Goal: Information Seeking & Learning: Compare options

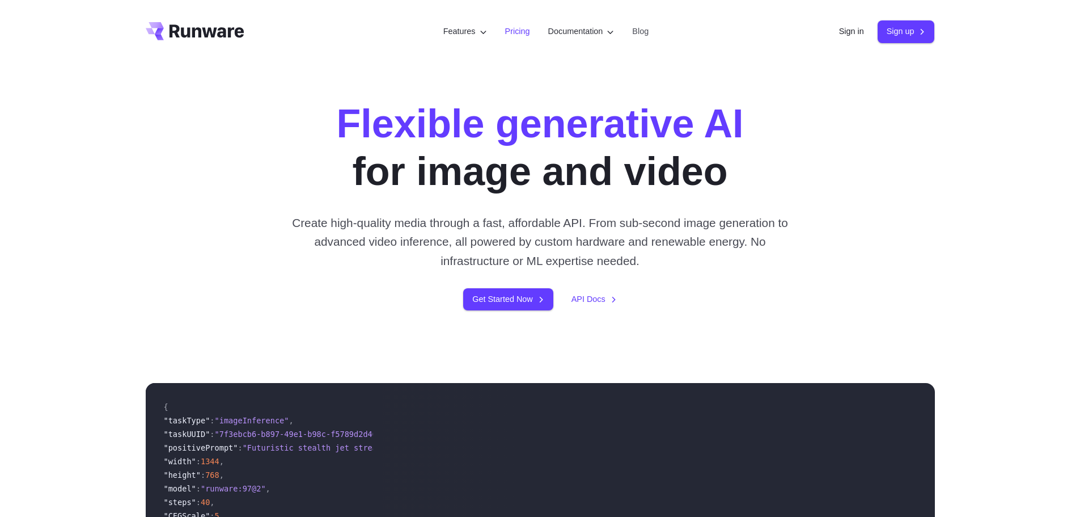
click at [509, 37] on link "Pricing" at bounding box center [517, 31] width 25 height 13
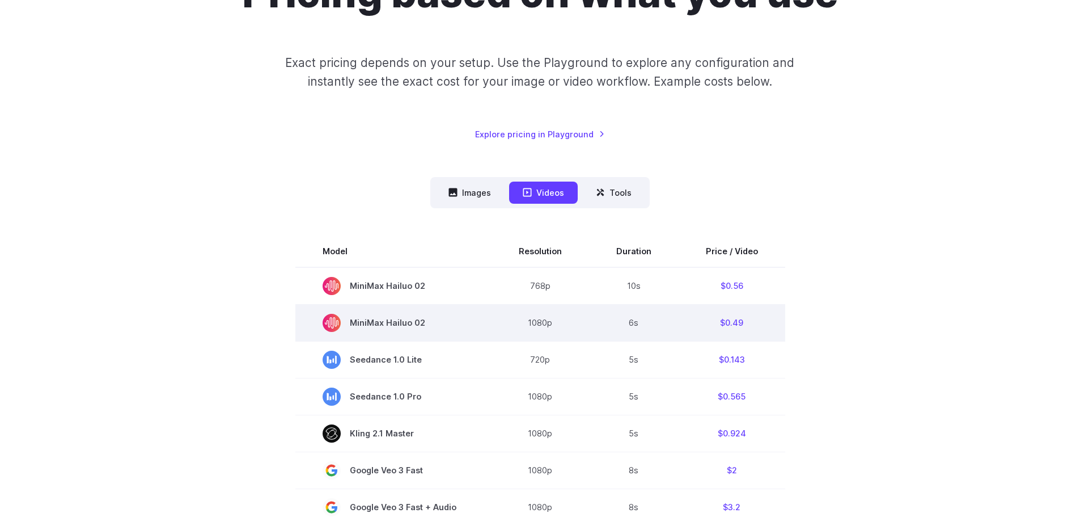
scroll to position [170, 0]
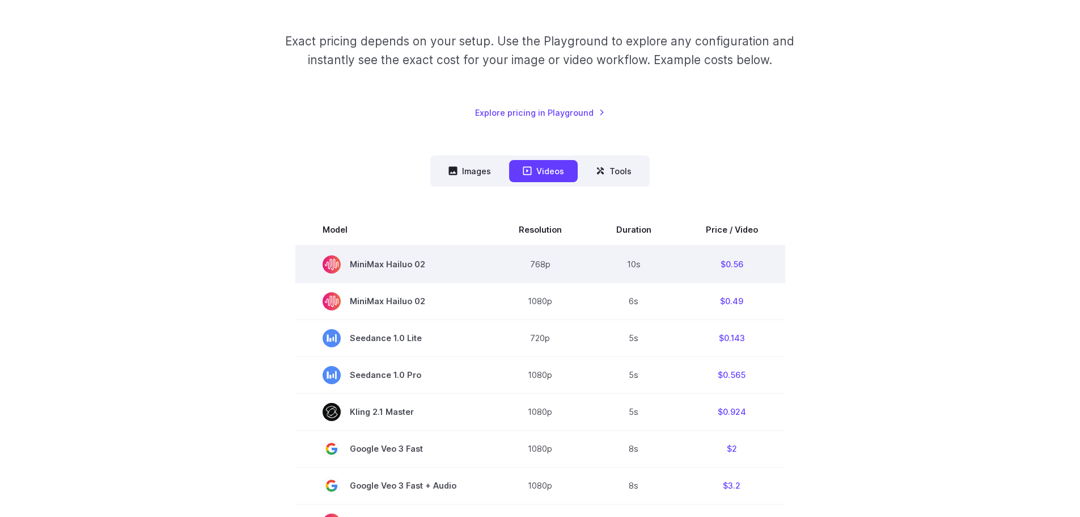
drag, startPoint x: 345, startPoint y: 265, endPoint x: 425, endPoint y: 265, distance: 80.0
click at [425, 265] on span "MiniMax Hailuo 02" at bounding box center [394, 264] width 142 height 18
drag, startPoint x: 431, startPoint y: 268, endPoint x: 423, endPoint y: 265, distance: 8.4
click at [423, 265] on span "MiniMax Hailuo 02" at bounding box center [394, 264] width 142 height 18
copy span "MiniMax Hailuo 02"
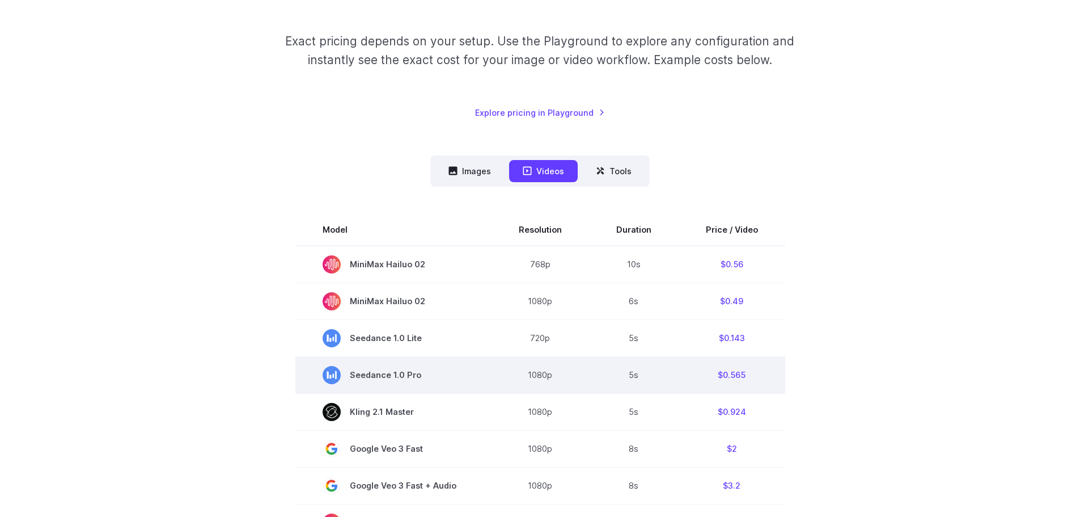
drag, startPoint x: 341, startPoint y: 375, endPoint x: 419, endPoint y: 378, distance: 77.7
click at [419, 378] on span "Seedance 1.0 Pro" at bounding box center [394, 375] width 142 height 18
copy span "Seedance 1.0 Pro"
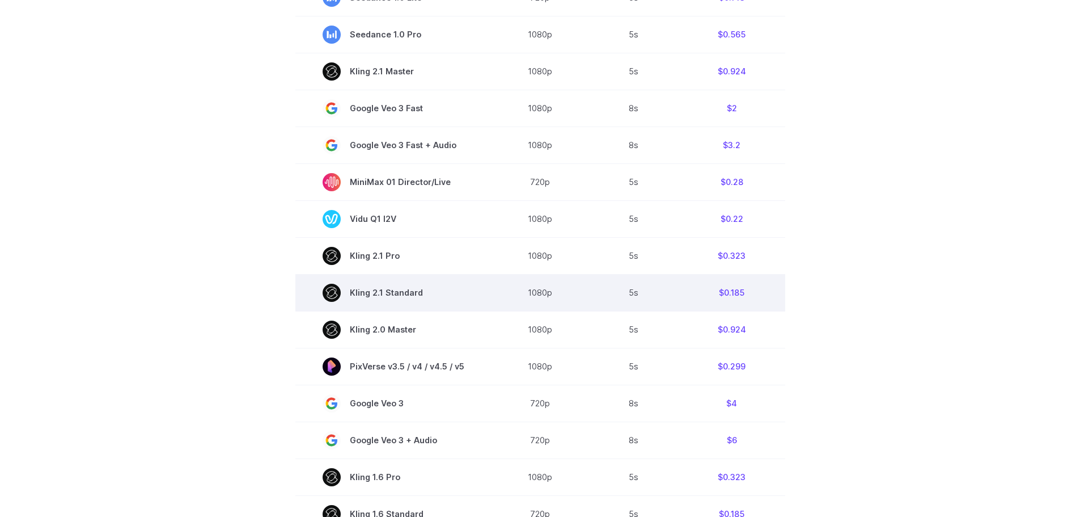
scroll to position [567, 0]
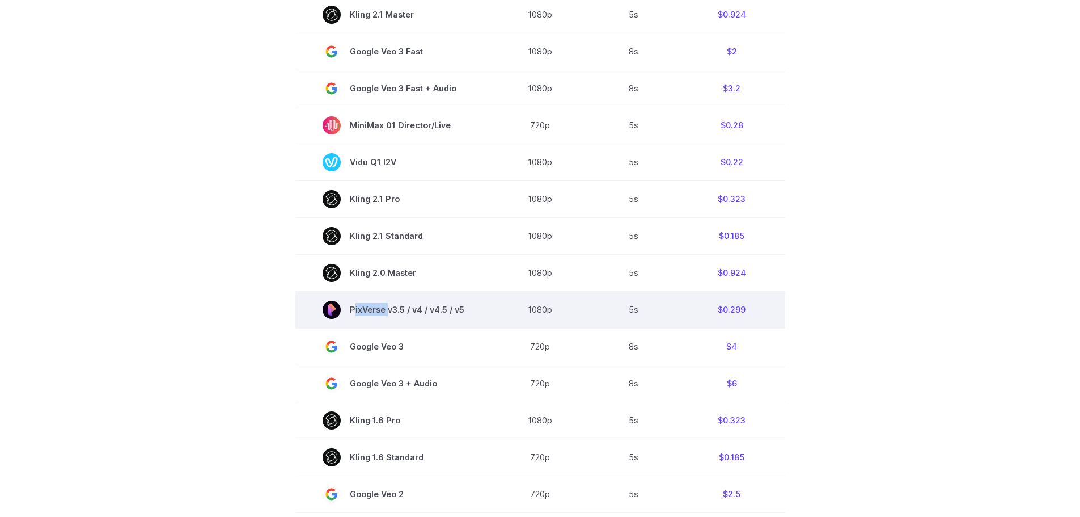
drag, startPoint x: 352, startPoint y: 308, endPoint x: 388, endPoint y: 314, distance: 36.2
click at [388, 314] on span "PixVerse v3.5 / v4 / v4.5 / v5" at bounding box center [394, 310] width 142 height 18
copy span "PixVerse"
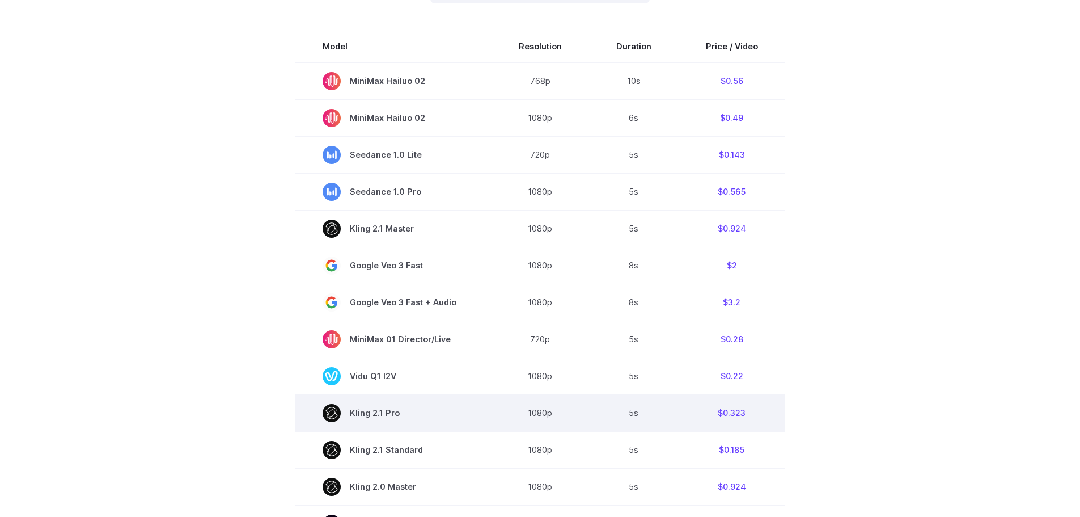
scroll to position [340, 0]
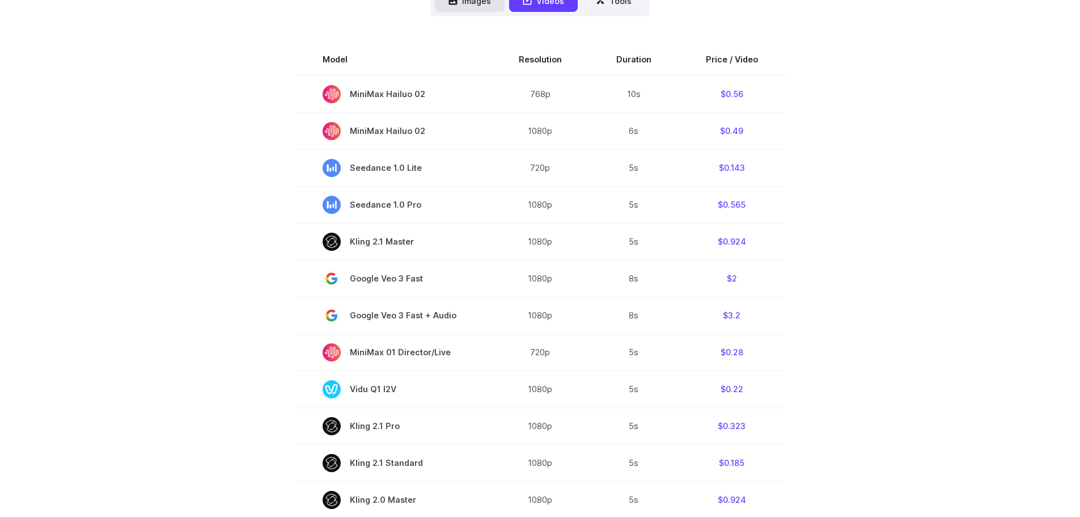
click at [480, 9] on button "Images" at bounding box center [470, 1] width 70 height 22
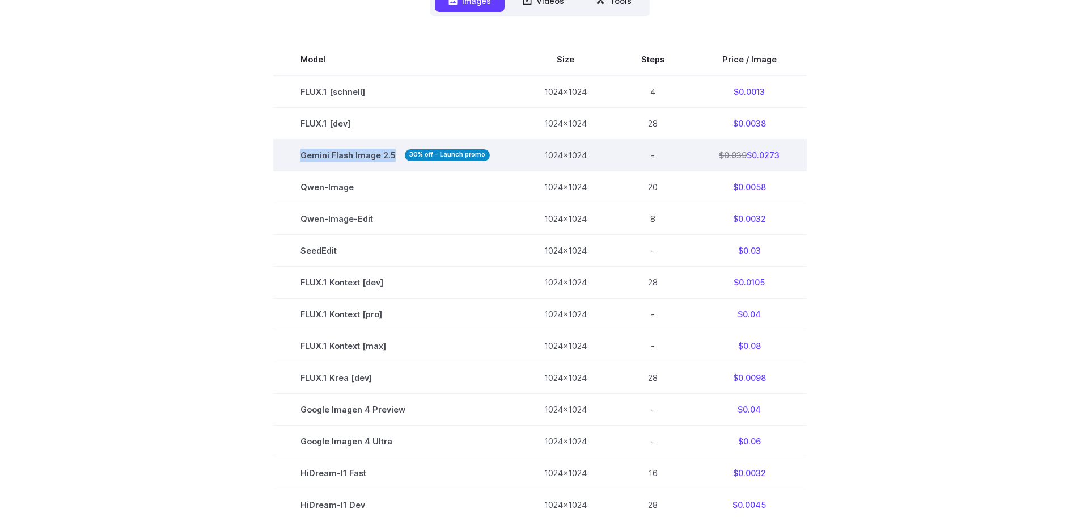
drag, startPoint x: 299, startPoint y: 154, endPoint x: 394, endPoint y: 148, distance: 95.4
click at [394, 148] on td "Gemini Flash Image 2.5 30% off - Launch promo" at bounding box center [395, 155] width 244 height 32
copy span "Gemini Flash Image 2.5"
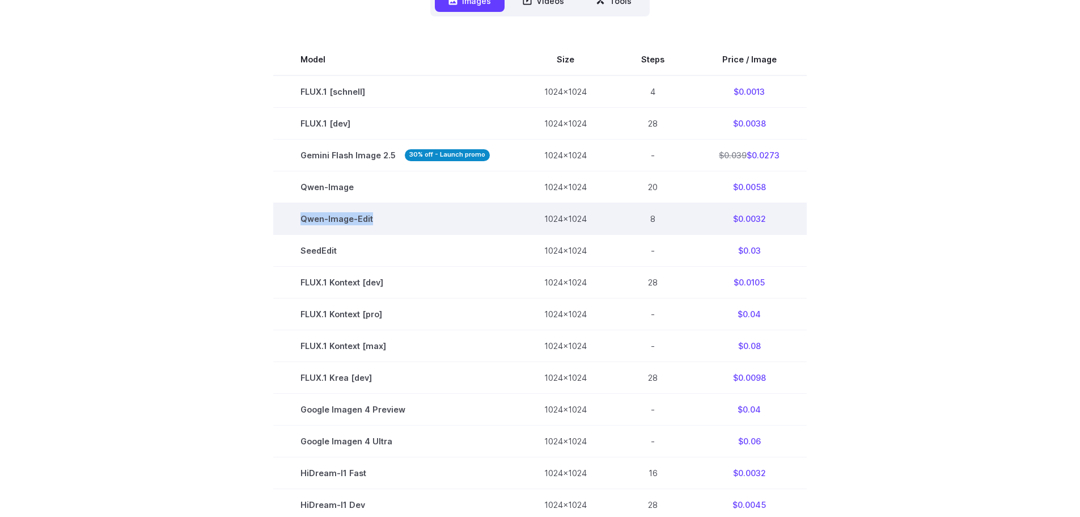
drag, startPoint x: 299, startPoint y: 220, endPoint x: 377, endPoint y: 217, distance: 77.2
click at [377, 217] on td "Qwen-Image-Edit" at bounding box center [395, 218] width 244 height 32
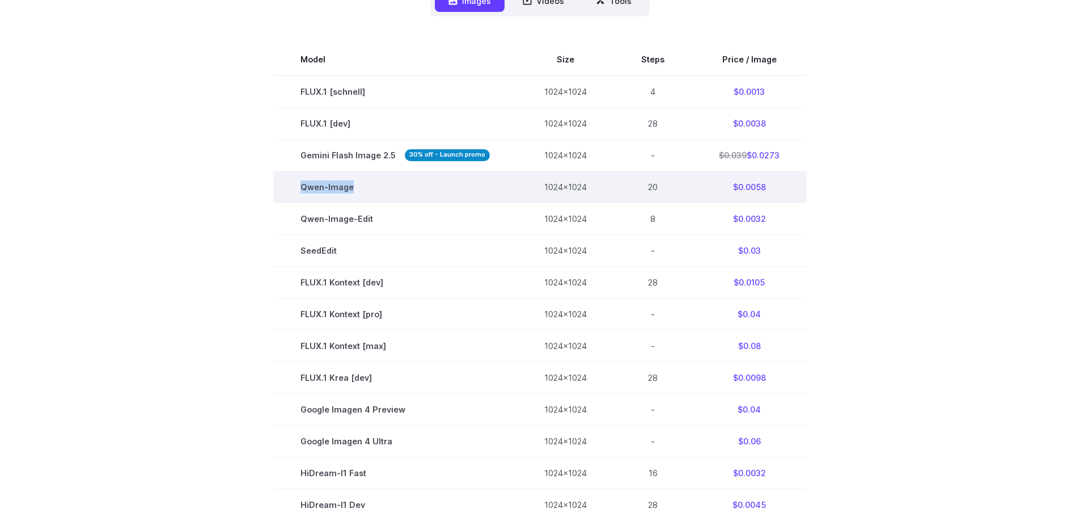
drag, startPoint x: 299, startPoint y: 183, endPoint x: 361, endPoint y: 186, distance: 61.9
click at [361, 186] on td "Qwen-Image" at bounding box center [395, 187] width 244 height 32
copy td "Qwen-Image"
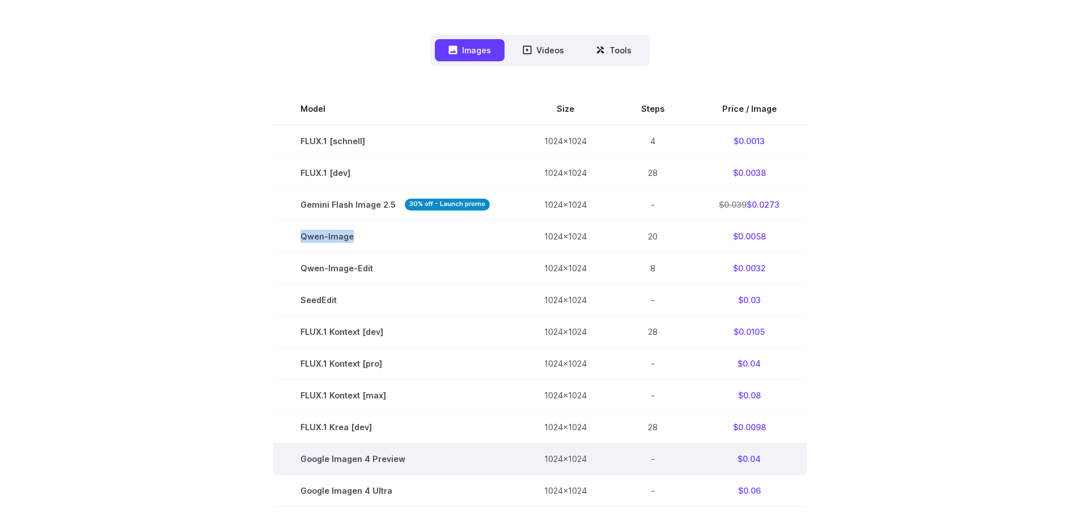
scroll to position [284, 0]
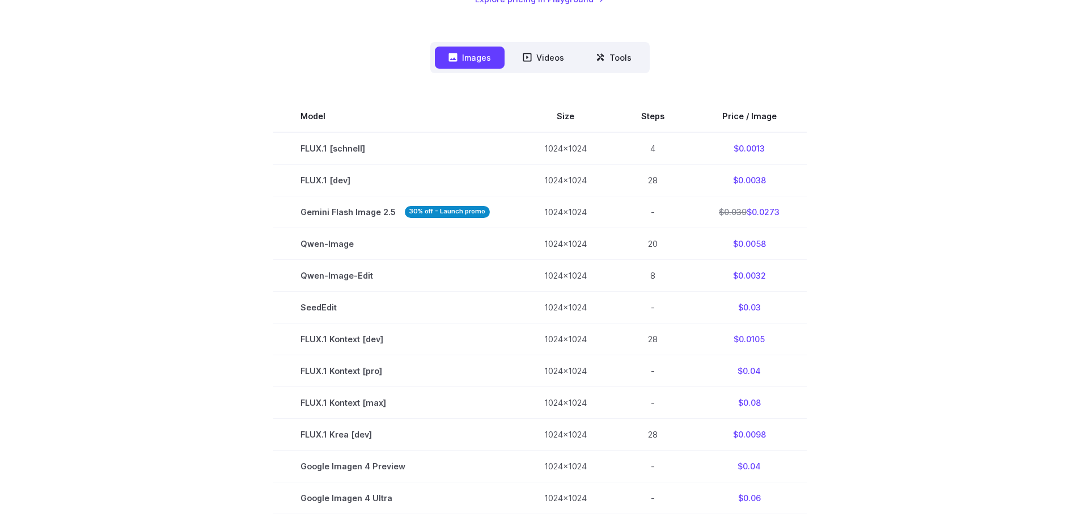
click at [853, 259] on section "Model Size Steps Price / Image FLUX.1 [schnell] 1024x1024 4 $0.0013 FLUX.1 [dev…" at bounding box center [540, 418] width 789 height 636
